Goal: Find specific page/section: Find specific page/section

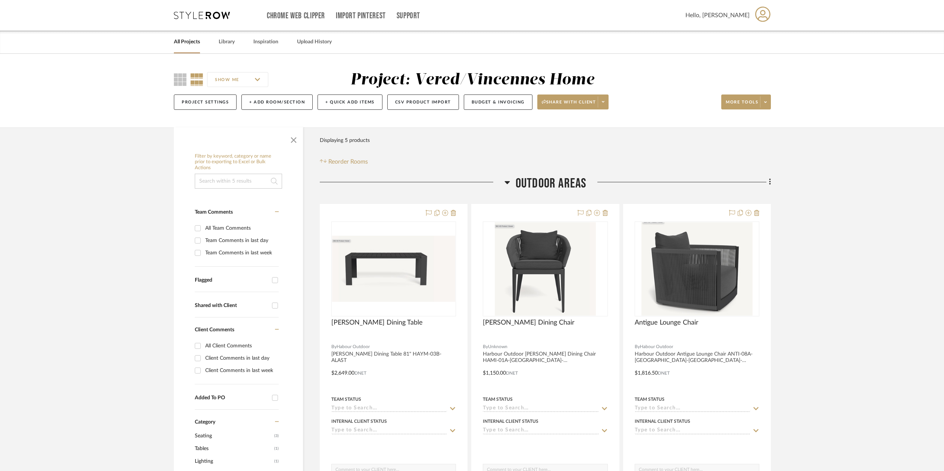
click at [193, 44] on link "All Projects" at bounding box center [187, 42] width 26 height 10
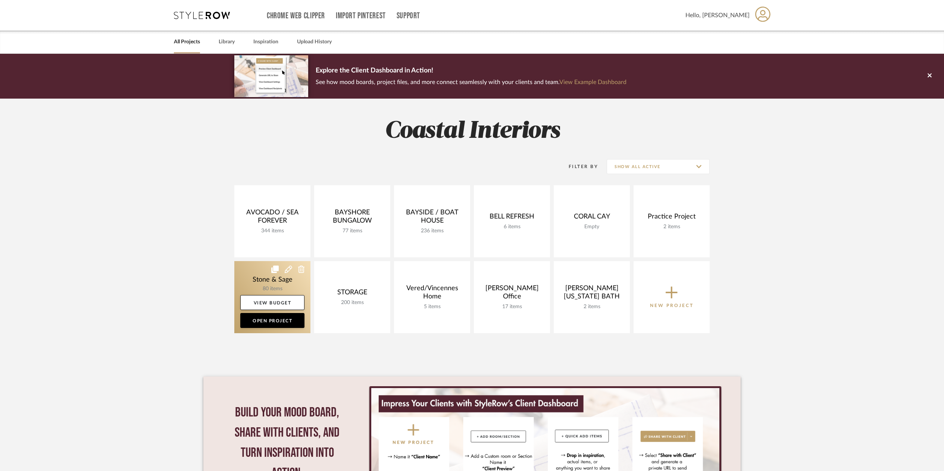
click at [292, 276] on link at bounding box center [272, 297] width 76 height 72
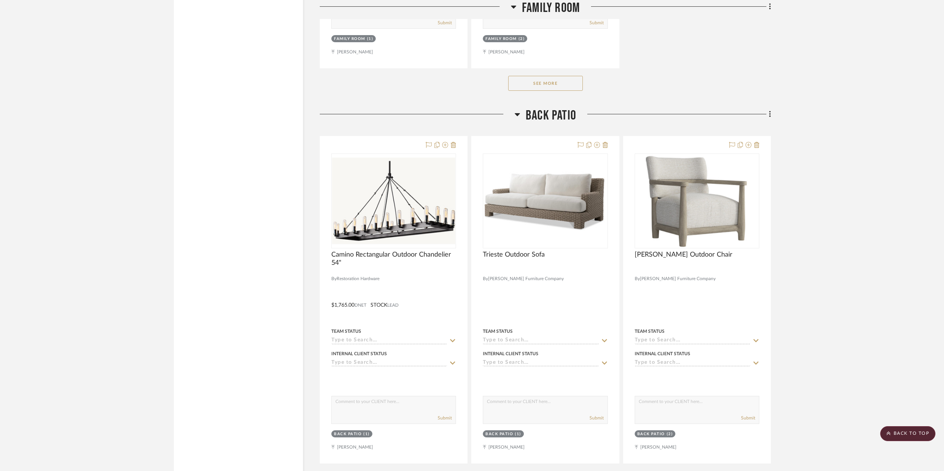
scroll to position [4494, 0]
click at [561, 194] on img "0" at bounding box center [545, 201] width 123 height 59
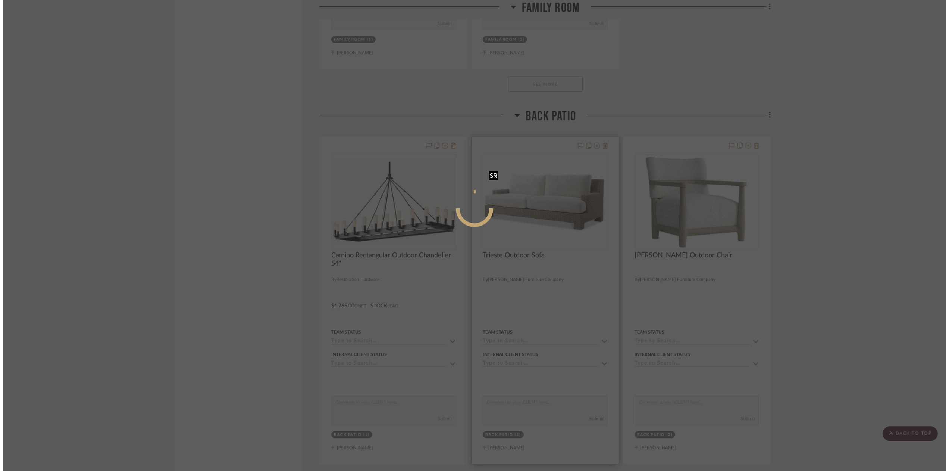
scroll to position [0, 0]
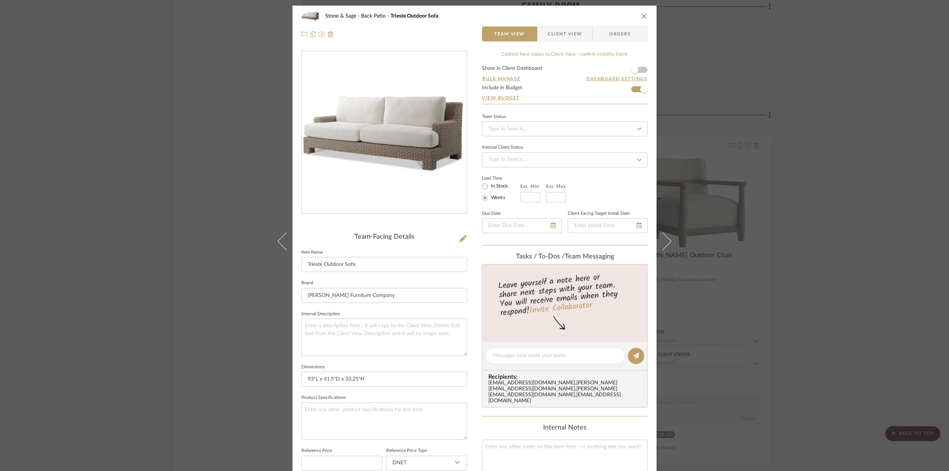
click at [647, 12] on div "Stone & Sage Back Patio Trieste Outdoor Sofa Team View Client View Orders" at bounding box center [475, 25] width 364 height 39
click at [641, 15] on icon "close" at bounding box center [644, 16] width 6 height 6
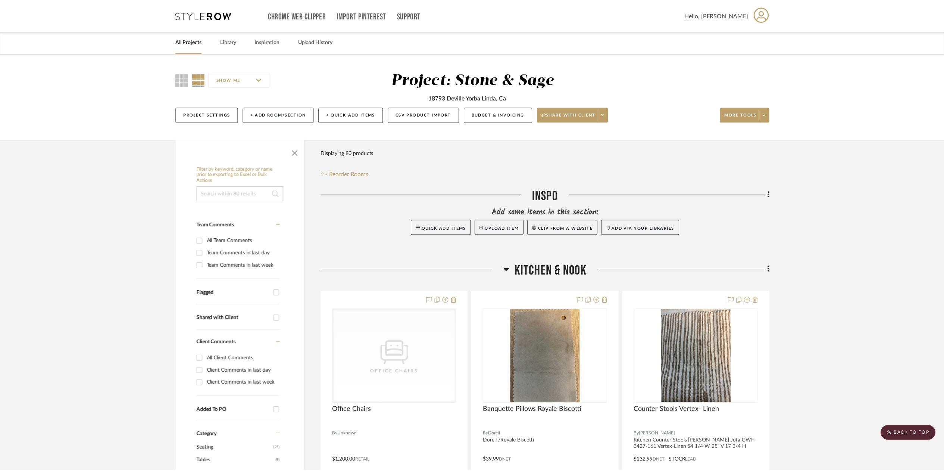
scroll to position [4494, 0]
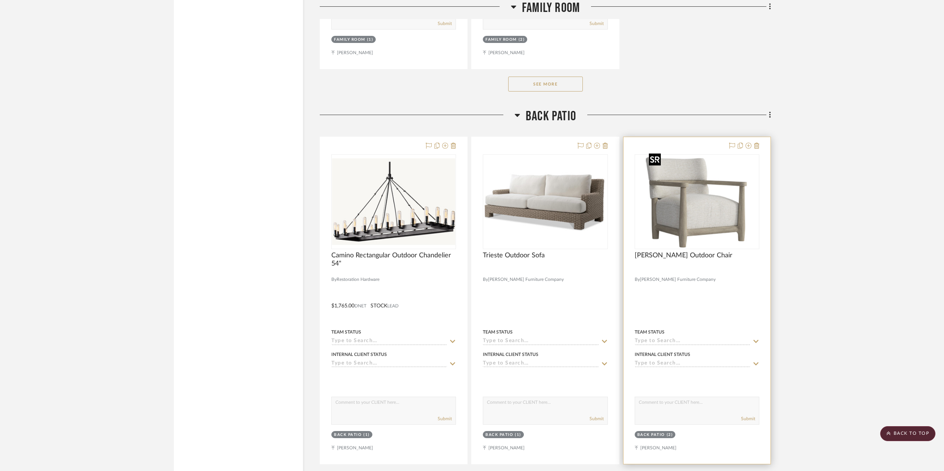
click at [684, 180] on img "0" at bounding box center [697, 201] width 102 height 93
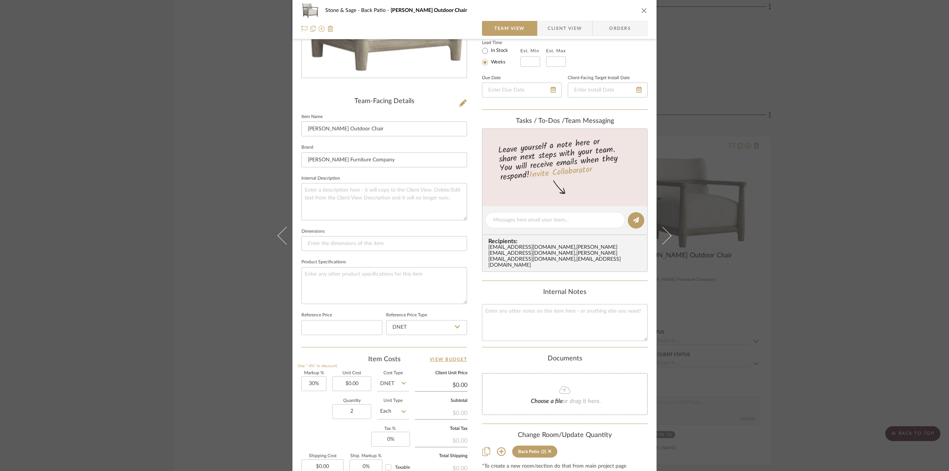
scroll to position [0, 0]
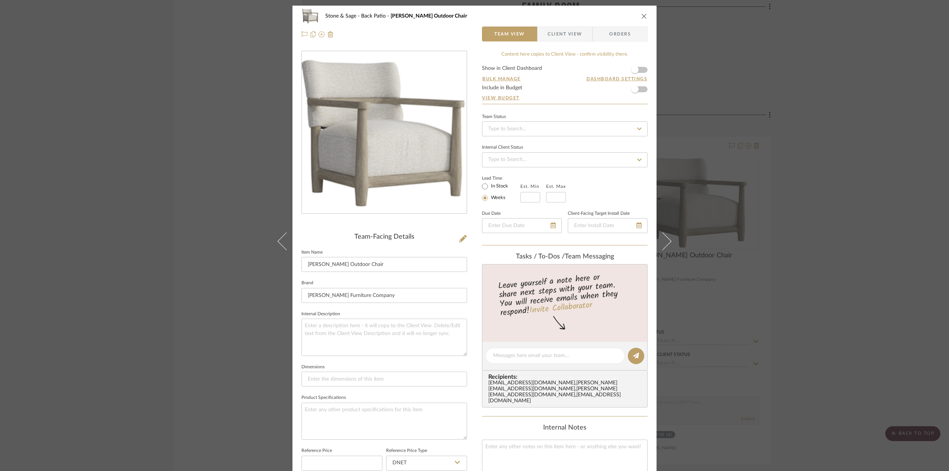
click at [641, 16] on icon "close" at bounding box center [644, 16] width 6 height 6
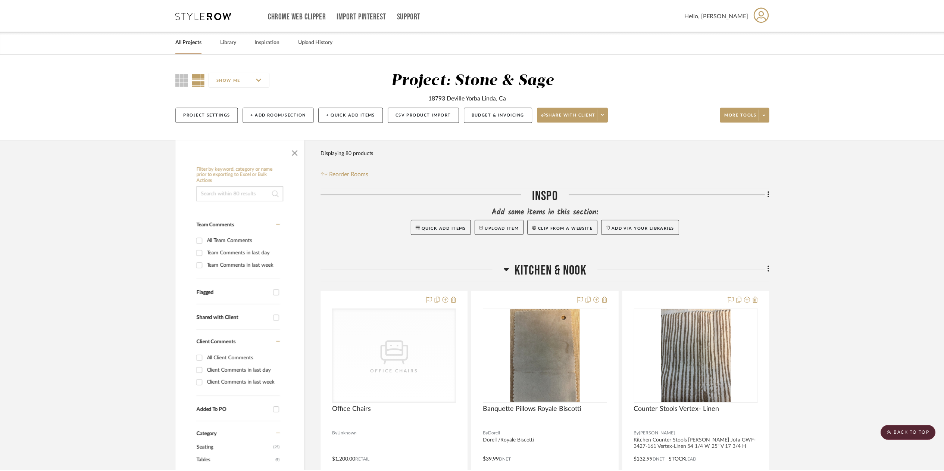
scroll to position [4494, 0]
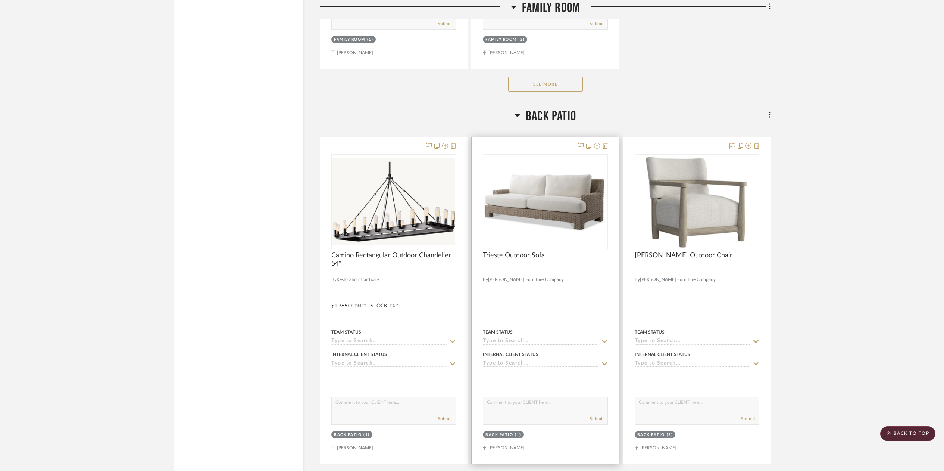
click at [571, 199] on img "0" at bounding box center [545, 201] width 123 height 59
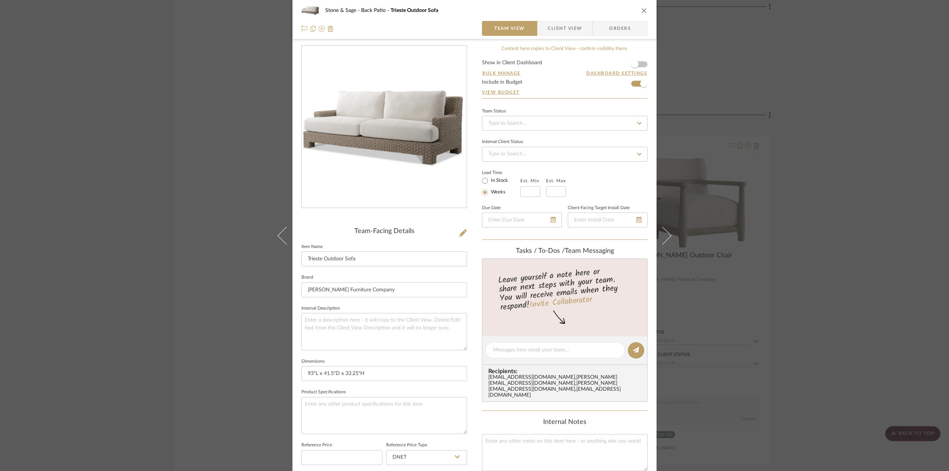
scroll to position [2, 0]
